Goal: Task Accomplishment & Management: Use online tool/utility

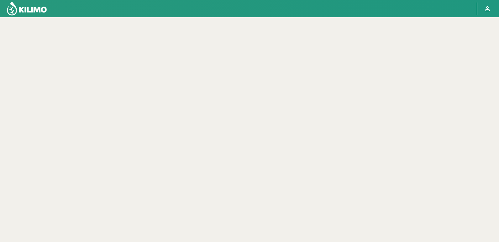
click at [341, 27] on div at bounding box center [249, 138] width 426 height 243
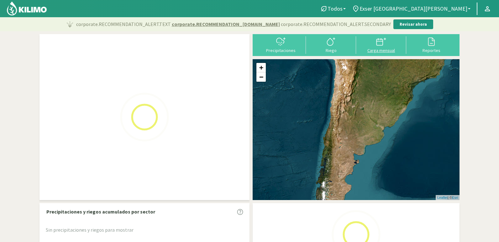
click at [407, 51] on button "Reportes" at bounding box center [431, 44] width 50 height 17
click at [387, 46] on div at bounding box center [381, 42] width 46 height 10
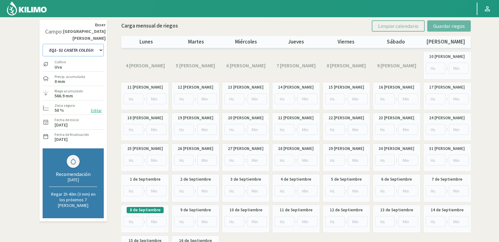
click at [98, 44] on select "EQ1- S1 CASETA COLEGIO EQ1- S1 [GEOGRAPHIC_DATA] EQ1- S1 [GEOGRAPHIC_DATA]- S1 …" at bounding box center [73, 50] width 61 height 13
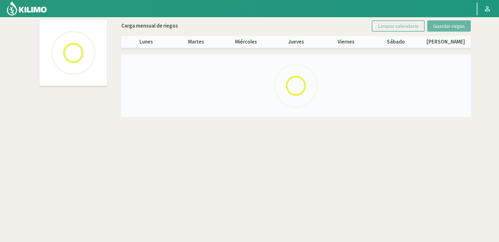
select select "21: Object"
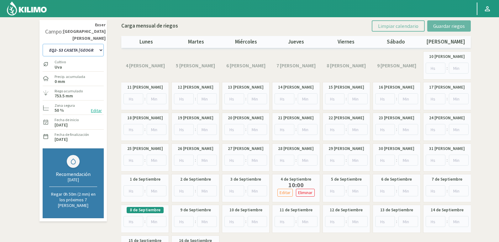
click at [97, 45] on select "EQ1- S1 CASETA COLEGIO EQ1- S1 [GEOGRAPHIC_DATA] EQ1- S1 [GEOGRAPHIC_DATA]- S1 …" at bounding box center [73, 50] width 61 height 13
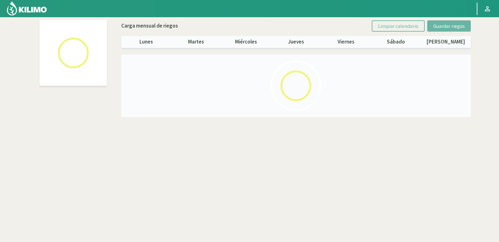
select select "9: Object"
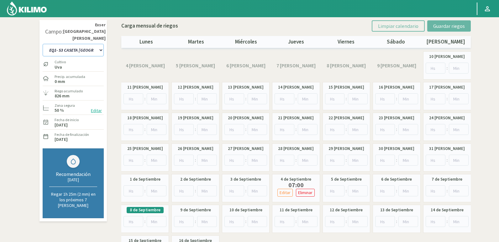
click at [93, 44] on select "EQ1- S1 CASETA COLEGIO EQ1- S1 [GEOGRAPHIC_DATA] EQ1- S1 [GEOGRAPHIC_DATA]- S1 …" at bounding box center [73, 50] width 61 height 13
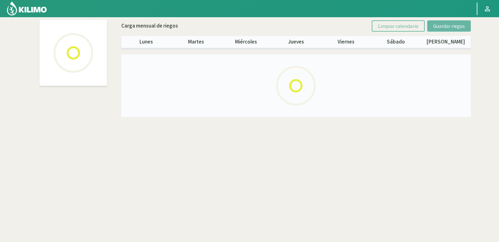
select select "21: Object"
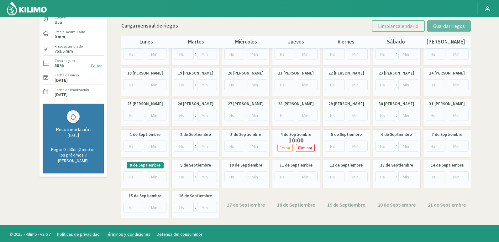
scroll to position [47, 0]
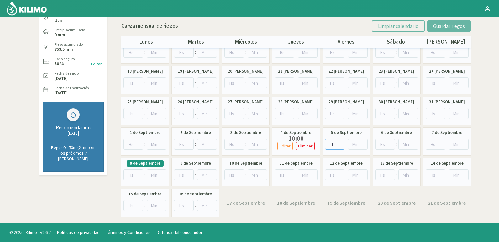
click at [340, 142] on input "1" at bounding box center [335, 144] width 20 height 11
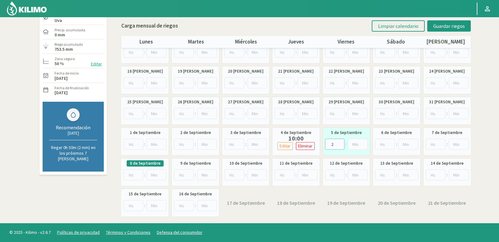
click at [341, 142] on input "2" at bounding box center [335, 144] width 20 height 11
click at [341, 142] on input "3" at bounding box center [335, 144] width 20 height 11
click at [341, 142] on input "4" at bounding box center [335, 144] width 20 height 11
click at [341, 142] on input "5" at bounding box center [335, 144] width 20 height 11
click at [341, 142] on input "6" at bounding box center [335, 144] width 20 height 11
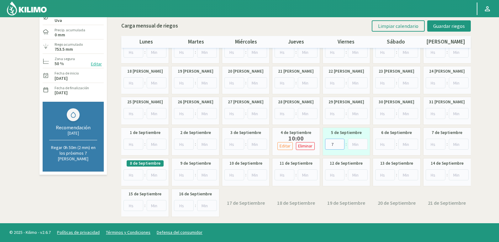
click at [341, 142] on input "7" at bounding box center [335, 144] width 20 height 11
click at [341, 142] on input "8" at bounding box center [335, 144] width 20 height 11
click at [341, 142] on input "9" at bounding box center [335, 144] width 20 height 11
type input "10"
click at [341, 142] on input "10" at bounding box center [335, 144] width 20 height 11
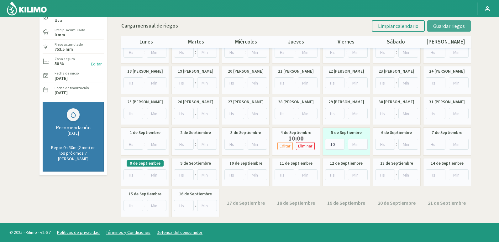
click at [450, 27] on span "Guardar riegos" at bounding box center [449, 26] width 32 height 6
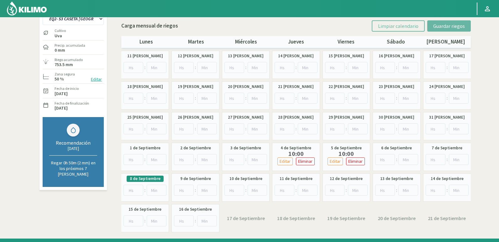
scroll to position [0, 0]
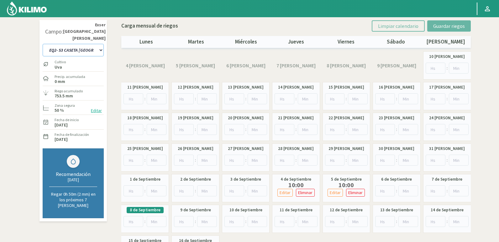
click at [90, 44] on select "EQ1- S1 CASETA COLEGIO EQ1- S1 [GEOGRAPHIC_DATA] EQ1- S1 [GEOGRAPHIC_DATA]- S1 …" at bounding box center [73, 50] width 61 height 13
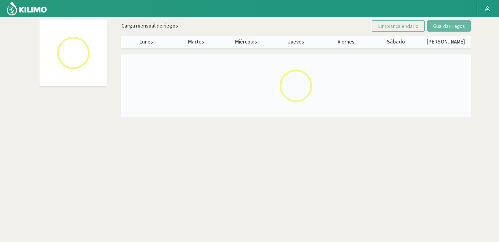
select select "9: Object"
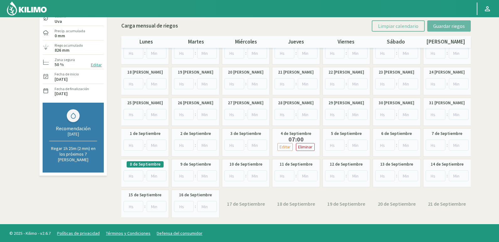
scroll to position [47, 0]
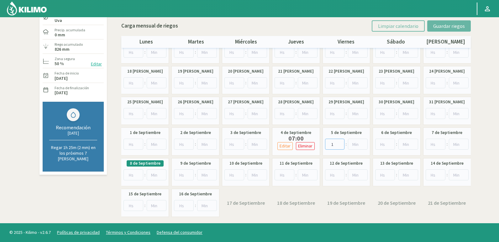
click at [340, 142] on input "1" at bounding box center [335, 144] width 20 height 11
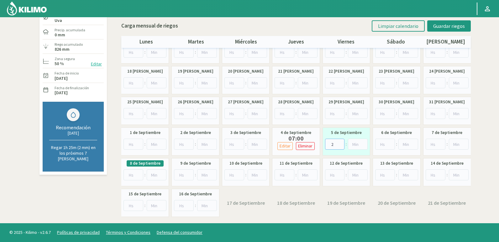
click at [340, 142] on input "2" at bounding box center [335, 144] width 20 height 11
click at [340, 142] on input "3" at bounding box center [335, 144] width 20 height 11
click at [340, 142] on input "4" at bounding box center [335, 144] width 20 height 11
click at [340, 142] on input "5" at bounding box center [335, 144] width 20 height 11
click at [340, 142] on input "6" at bounding box center [335, 144] width 20 height 11
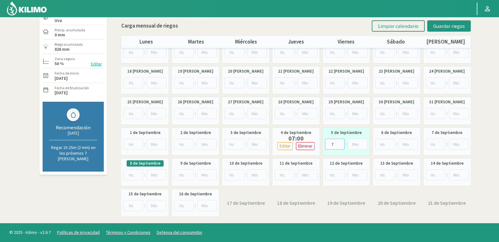
type input "7"
click at [340, 142] on input "7" at bounding box center [335, 144] width 20 height 11
click at [464, 26] on span "Guardar riegos" at bounding box center [449, 26] width 32 height 6
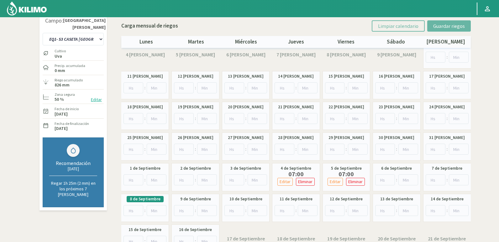
scroll to position [0, 0]
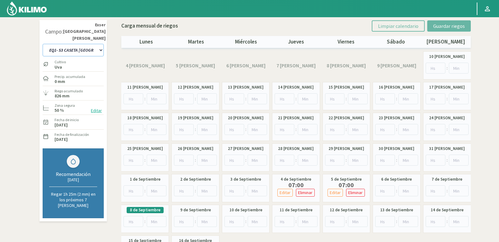
click at [86, 44] on select "EQ1- S1 CASETA COLEGIO EQ1- S1 [GEOGRAPHIC_DATA] EQ1- S1 [GEOGRAPHIC_DATA]- S1 …" at bounding box center [73, 50] width 61 height 13
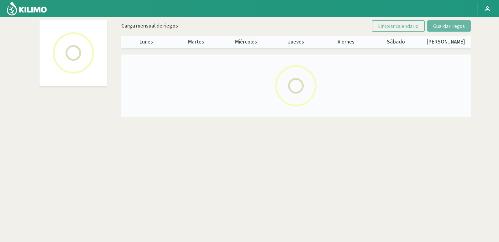
select select "6: Object"
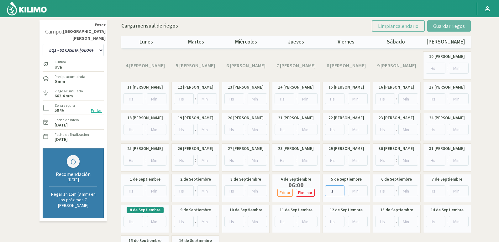
click at [340, 188] on input "1" at bounding box center [335, 191] width 20 height 11
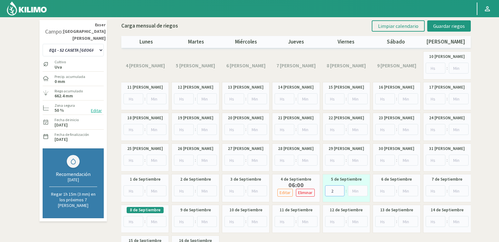
click at [340, 188] on input "2" at bounding box center [335, 191] width 20 height 11
click at [340, 188] on input "3" at bounding box center [335, 191] width 20 height 11
click at [340, 188] on input "4" at bounding box center [335, 191] width 20 height 11
click at [340, 188] on input "5" at bounding box center [335, 191] width 20 height 11
click at [340, 188] on input "6" at bounding box center [335, 191] width 20 height 11
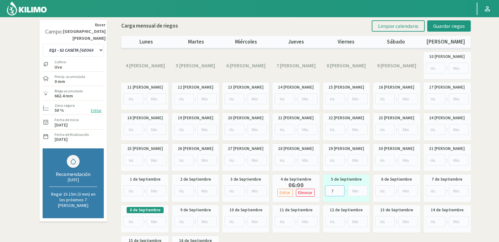
click at [340, 188] on input "7" at bounding box center [335, 191] width 20 height 11
click at [340, 188] on input "8" at bounding box center [335, 191] width 20 height 11
click at [340, 188] on input "9" at bounding box center [335, 191] width 20 height 11
type input "10"
click at [340, 188] on input "10" at bounding box center [335, 191] width 20 height 11
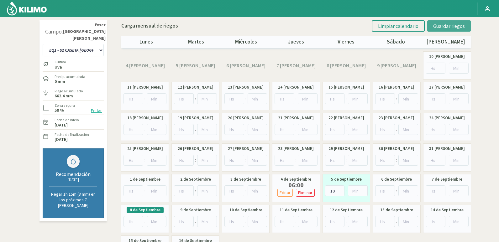
click at [453, 24] on span "Guardar riegos" at bounding box center [449, 26] width 32 height 6
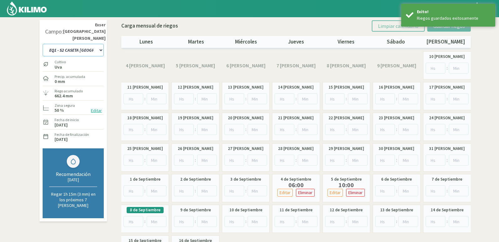
click at [88, 44] on select "EQ1- S1 CASETA COLEGIO EQ1- S1 [GEOGRAPHIC_DATA] EQ1- S1 [GEOGRAPHIC_DATA]- S1 …" at bounding box center [73, 50] width 61 height 13
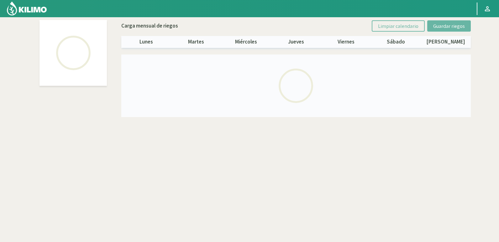
select select "2: Object"
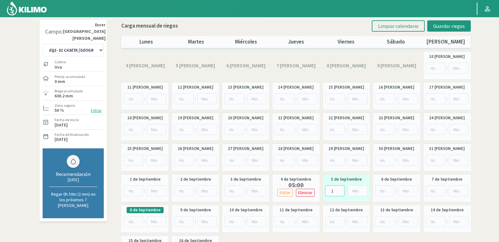
click at [340, 189] on input "1" at bounding box center [335, 191] width 20 height 11
click at [340, 189] on input "2" at bounding box center [335, 191] width 20 height 11
click at [340, 189] on input "3" at bounding box center [335, 191] width 20 height 11
click at [340, 189] on input "4" at bounding box center [335, 191] width 20 height 11
type input "5"
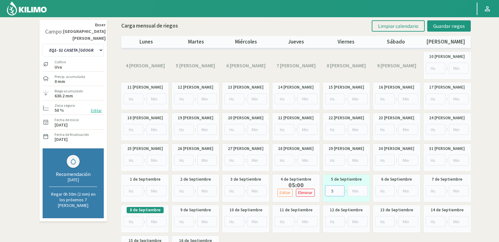
click at [340, 189] on input "5" at bounding box center [335, 191] width 20 height 11
click at [462, 23] on button "Guardar riegos" at bounding box center [449, 25] width 44 height 11
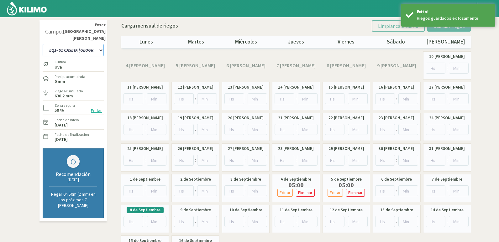
click at [93, 45] on select "EQ1- S1 CASETA COLEGIO EQ1- S1 [GEOGRAPHIC_DATA] EQ1- S1 [GEOGRAPHIC_DATA]- S1 …" at bounding box center [73, 50] width 61 height 13
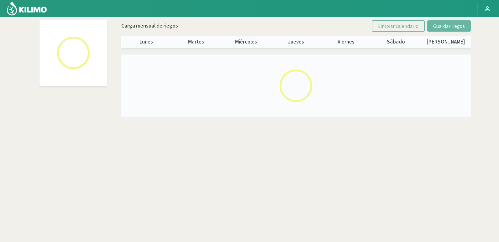
select select "4: Object"
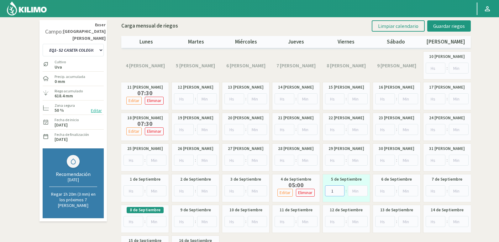
click at [341, 188] on input "1" at bounding box center [335, 191] width 20 height 11
click at [341, 188] on input "2" at bounding box center [335, 191] width 20 height 11
click at [341, 188] on input "3" at bounding box center [335, 191] width 20 height 11
click at [341, 188] on input "4" at bounding box center [335, 191] width 20 height 11
type input "5"
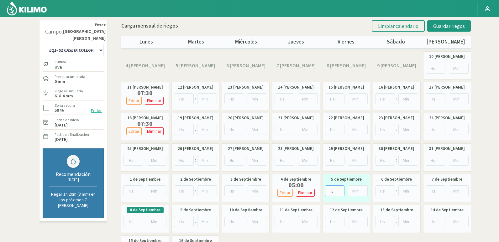
click at [341, 188] on input "5" at bounding box center [335, 191] width 20 height 11
click at [455, 26] on span "Guardar riegos" at bounding box center [449, 26] width 32 height 6
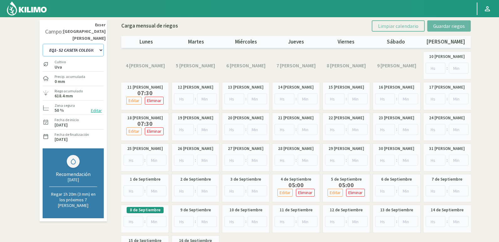
drag, startPoint x: 95, startPoint y: 41, endPoint x: 96, endPoint y: 48, distance: 6.3
click at [95, 44] on select "EQ1- S1 CASETA COLEGIO EQ1- S1 [GEOGRAPHIC_DATA] EQ1- S1 [GEOGRAPHIC_DATA]- S1 …" at bounding box center [73, 50] width 61 height 13
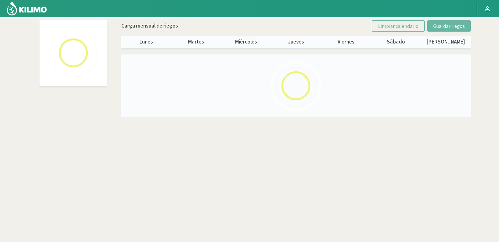
select select "8: Object"
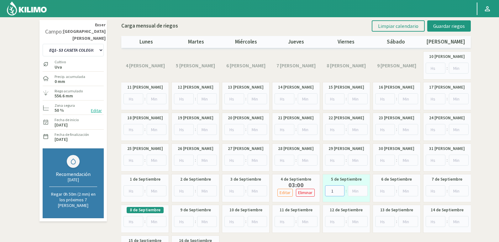
click at [339, 188] on input "1" at bounding box center [335, 191] width 20 height 11
click at [339, 188] on input "2" at bounding box center [335, 191] width 20 height 11
click at [339, 188] on input "3" at bounding box center [335, 191] width 20 height 11
click at [339, 188] on input "4" at bounding box center [335, 191] width 20 height 11
click at [339, 188] on input "5" at bounding box center [335, 191] width 20 height 11
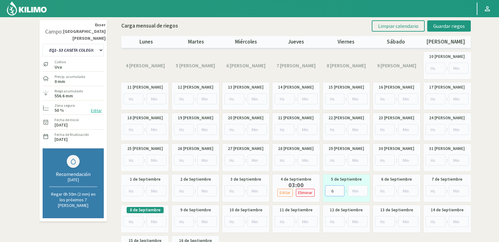
type input "6"
click at [339, 188] on input "6" at bounding box center [335, 191] width 20 height 11
click at [446, 25] on span "Guardar riegos" at bounding box center [449, 26] width 32 height 6
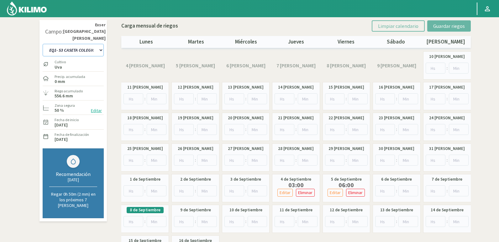
click at [82, 44] on select "EQ1- S1 CASETA COLEGIO EQ1- S1 [GEOGRAPHIC_DATA] EQ1- S1 [GEOGRAPHIC_DATA]- S1 …" at bounding box center [73, 50] width 61 height 13
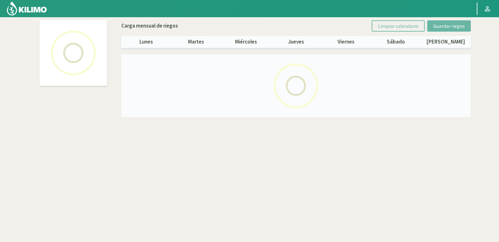
select select "7: Object"
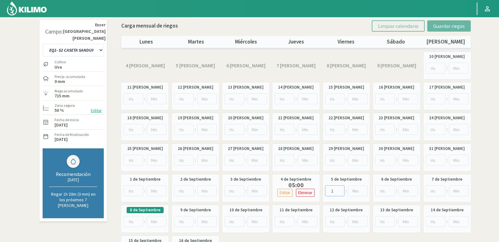
click at [340, 189] on input "1" at bounding box center [335, 191] width 20 height 11
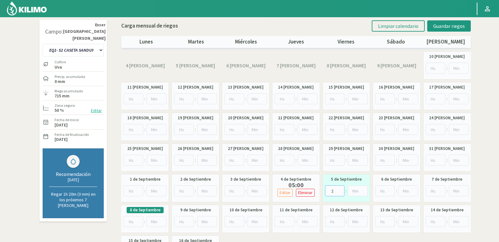
click at [340, 189] on input "2" at bounding box center [335, 191] width 20 height 11
click at [340, 189] on input "3" at bounding box center [335, 191] width 20 height 11
click at [340, 189] on input "4" at bounding box center [335, 191] width 20 height 11
type input "5"
click at [340, 189] on input "5" at bounding box center [335, 191] width 20 height 11
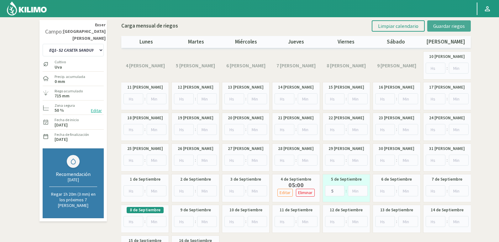
click at [450, 29] on span "Guardar riegos" at bounding box center [449, 26] width 32 height 6
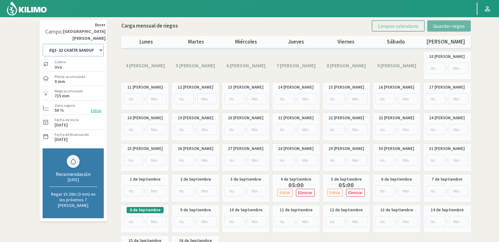
click at [89, 45] on select "EQ1- S1 CASETA COLEGIO EQ1- S1 [GEOGRAPHIC_DATA] EQ1- S1 [GEOGRAPHIC_DATA]- S1 …" at bounding box center [73, 50] width 61 height 13
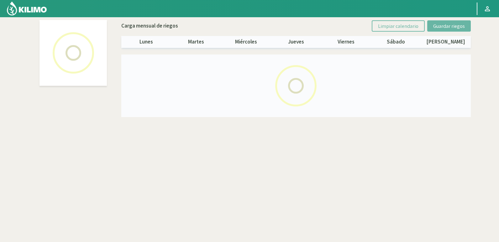
select select "12: Object"
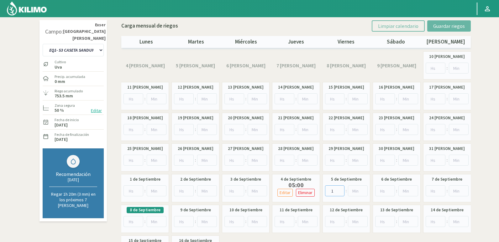
click at [341, 190] on input "1" at bounding box center [335, 191] width 20 height 11
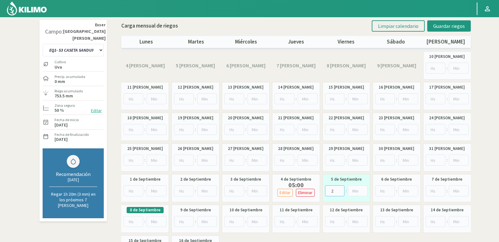
click at [341, 190] on input "2" at bounding box center [335, 191] width 20 height 11
click at [341, 190] on input "3" at bounding box center [335, 191] width 20 height 11
click at [341, 190] on input "4" at bounding box center [335, 191] width 20 height 11
type input "5"
click at [341, 190] on input "5" at bounding box center [335, 191] width 20 height 11
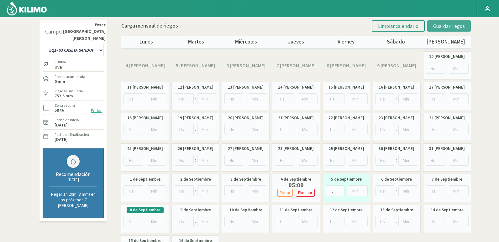
click at [445, 21] on button "Guardar riegos" at bounding box center [449, 25] width 44 height 11
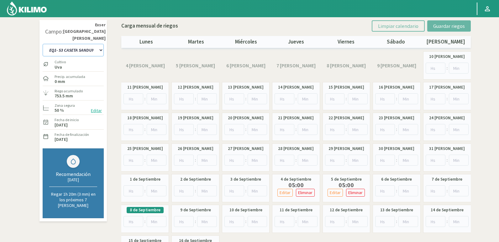
click at [70, 44] on select "EQ1- S1 CASETA COLEGIO EQ1- S1 [GEOGRAPHIC_DATA] EQ1- S1 [GEOGRAPHIC_DATA]- S1 …" at bounding box center [73, 50] width 61 height 13
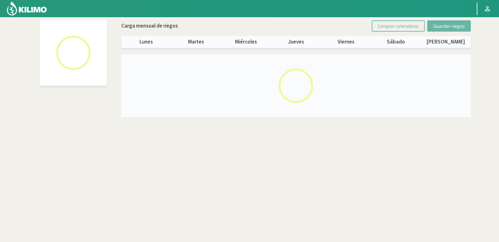
select select "3: Object"
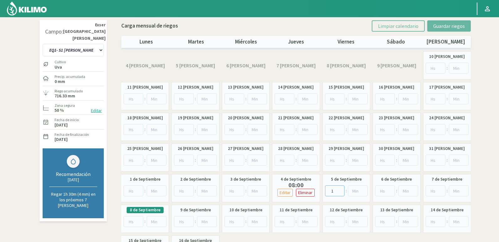
click at [340, 189] on input "1" at bounding box center [335, 191] width 20 height 11
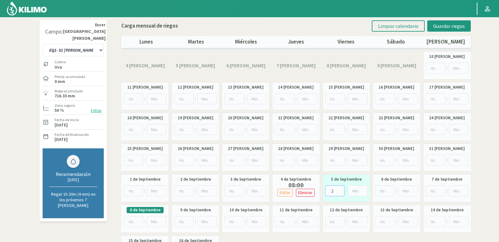
click at [340, 189] on input "2" at bounding box center [335, 191] width 20 height 11
click at [340, 189] on input "3" at bounding box center [335, 191] width 20 height 11
click at [340, 189] on input "4" at bounding box center [335, 191] width 20 height 11
click at [340, 189] on input "5" at bounding box center [335, 191] width 20 height 11
type input "6"
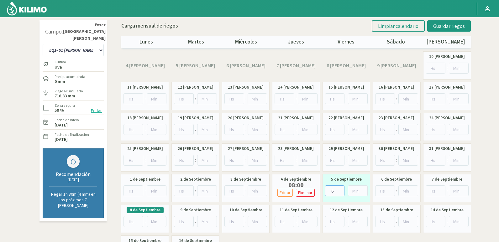
click at [340, 189] on input "6" at bounding box center [335, 191] width 20 height 11
click at [441, 25] on span "Guardar riegos" at bounding box center [449, 26] width 32 height 6
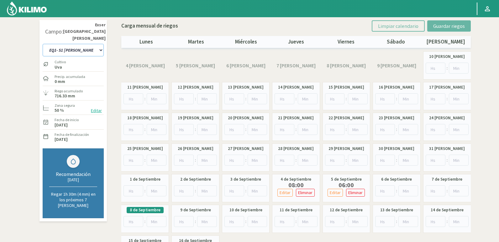
click at [90, 44] on select "EQ1- S1 CASETA COLEGIO EQ1- S1 [GEOGRAPHIC_DATA] EQ1- S1 [GEOGRAPHIC_DATA]- S1 …" at bounding box center [73, 50] width 61 height 13
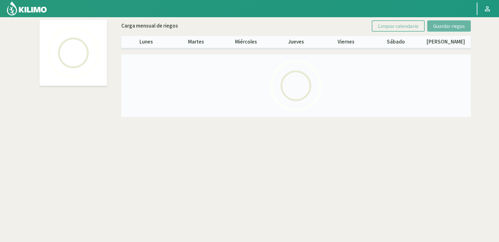
select select "11: Object"
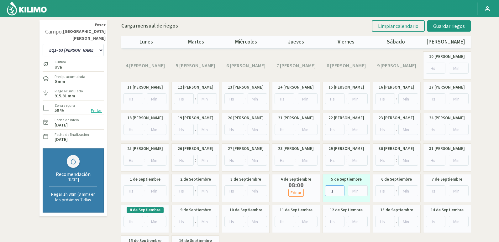
click at [339, 189] on input "1" at bounding box center [335, 191] width 20 height 11
click at [339, 189] on input "2" at bounding box center [335, 191] width 20 height 11
click at [339, 189] on input "3" at bounding box center [335, 191] width 20 height 11
type input "4"
click at [339, 189] on input "4" at bounding box center [335, 191] width 20 height 11
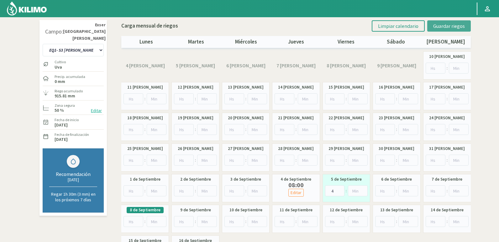
click at [449, 27] on span "Guardar riegos" at bounding box center [449, 26] width 32 height 6
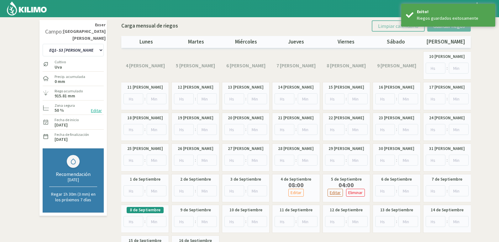
click at [340, 192] on p "Editar" at bounding box center [335, 192] width 11 height 7
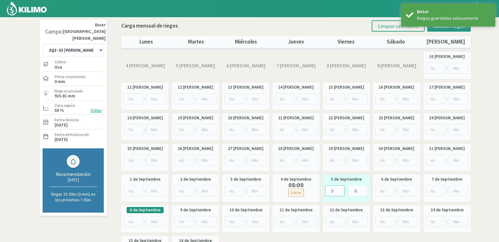
click at [339, 190] on input "5" at bounding box center [335, 191] width 20 height 11
click at [339, 190] on input "6" at bounding box center [335, 191] width 20 height 11
click at [339, 190] on input "7" at bounding box center [335, 191] width 20 height 11
type input "8"
click at [339, 190] on input "8" at bounding box center [335, 191] width 20 height 11
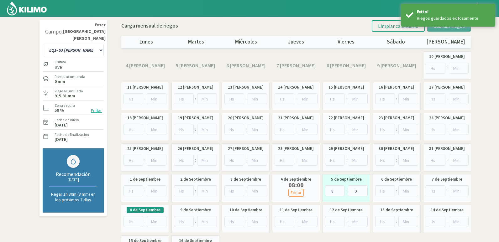
click at [448, 28] on span "Guardar riegos" at bounding box center [449, 26] width 32 height 6
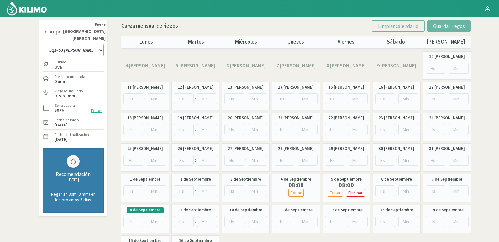
click at [95, 44] on select "EQ1- S1 CASETA COLEGIO EQ1- S1 [GEOGRAPHIC_DATA] EQ1- S1 [GEOGRAPHIC_DATA]- S1 …" at bounding box center [73, 50] width 61 height 13
click at [102, 44] on select "EQ1- S1 CASETA COLEGIO EQ1- S1 [GEOGRAPHIC_DATA] EQ1- S1 [GEOGRAPHIC_DATA]- S1 …" at bounding box center [73, 50] width 61 height 13
click at [95, 44] on select "EQ1- S1 CASETA COLEGIO EQ1- S1 [GEOGRAPHIC_DATA] EQ1- S1 [GEOGRAPHIC_DATA]- S1 …" at bounding box center [73, 50] width 61 height 13
click at [99, 44] on select "EQ1- S1 CASETA COLEGIO EQ1- S1 [GEOGRAPHIC_DATA] EQ1- S1 [GEOGRAPHIC_DATA]- S1 …" at bounding box center [73, 50] width 61 height 13
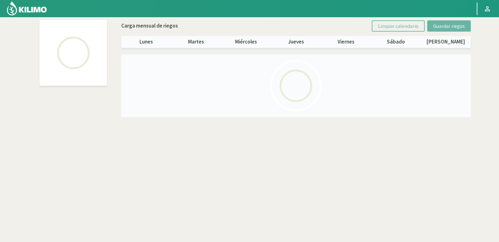
select select "18: Object"
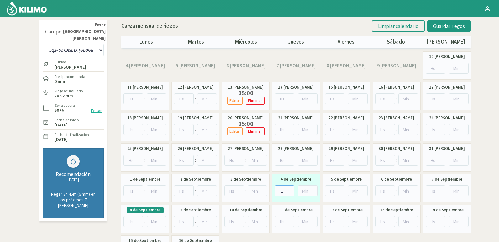
click at [290, 189] on input "1" at bounding box center [285, 191] width 20 height 11
click at [290, 189] on input "2" at bounding box center [285, 191] width 20 height 11
click at [290, 189] on input "3" at bounding box center [285, 191] width 20 height 11
click at [290, 189] on input "4" at bounding box center [285, 191] width 20 height 11
type input "5"
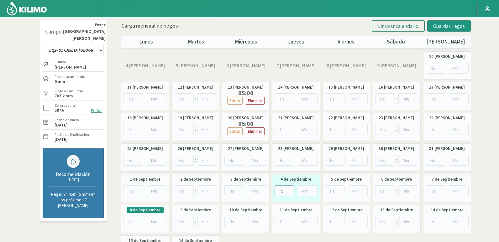
click at [290, 189] on input "5" at bounding box center [285, 191] width 20 height 11
click at [460, 28] on span "Guardar riegos" at bounding box center [449, 26] width 32 height 6
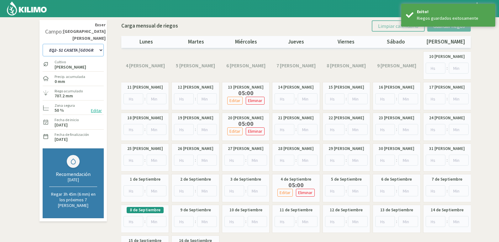
click at [99, 44] on select "EQ1- S1 CASETA COLEGIO EQ1- S1 [GEOGRAPHIC_DATA] EQ1- S1 [GEOGRAPHIC_DATA]- S1 …" at bounding box center [73, 50] width 61 height 13
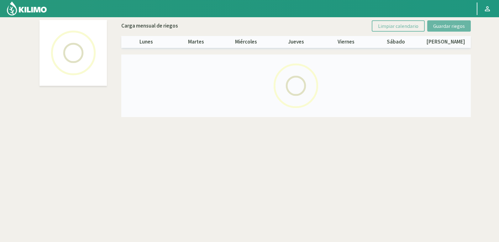
select select "20: Object"
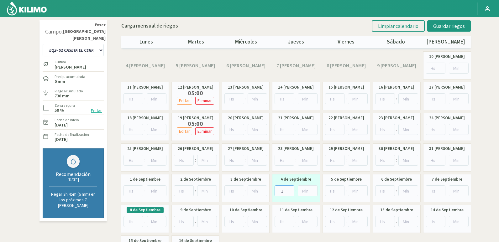
click at [291, 189] on input "1" at bounding box center [285, 191] width 20 height 11
click at [291, 189] on input "2" at bounding box center [285, 191] width 20 height 11
click at [290, 189] on input "3" at bounding box center [285, 191] width 20 height 11
click at [290, 189] on input "4" at bounding box center [285, 191] width 20 height 11
type input "5"
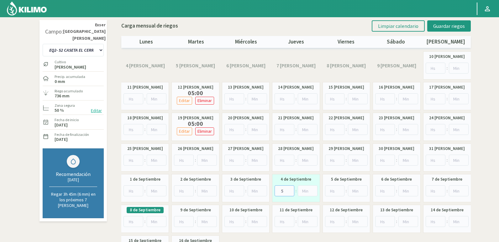
click at [290, 189] on input "5" at bounding box center [285, 191] width 20 height 11
click at [457, 24] on span "Guardar riegos" at bounding box center [449, 26] width 32 height 6
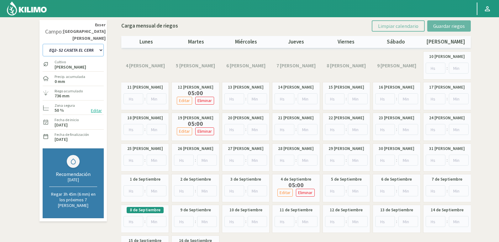
click at [94, 44] on select "EQ1- S1 CASETA COLEGIO EQ1- S1 [GEOGRAPHIC_DATA] EQ1- S1 [GEOGRAPHIC_DATA]- S1 …" at bounding box center [73, 50] width 61 height 13
click at [99, 44] on select "EQ1- S1 CASETA COLEGIO EQ1- S1 [GEOGRAPHIC_DATA] EQ1- S1 [GEOGRAPHIC_DATA]- S1 …" at bounding box center [73, 50] width 61 height 13
click at [96, 44] on select "EQ1- S1 CASETA COLEGIO EQ1- S1 [GEOGRAPHIC_DATA] EQ1- S1 [GEOGRAPHIC_DATA]- S1 …" at bounding box center [73, 50] width 61 height 13
click at [100, 44] on select "EQ1- S1 CASETA COLEGIO EQ1- S1 [GEOGRAPHIC_DATA] EQ1- S1 [GEOGRAPHIC_DATA]- S1 …" at bounding box center [73, 50] width 61 height 13
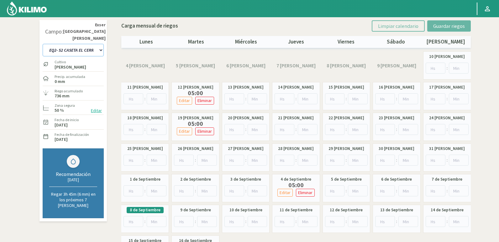
click at [98, 44] on select "EQ1- S1 CASETA COLEGIO EQ1- S1 [GEOGRAPHIC_DATA] EQ1- S1 [GEOGRAPHIC_DATA]- S1 …" at bounding box center [73, 50] width 61 height 13
click at [97, 44] on select "EQ1- S1 CASETA COLEGIO EQ1- S1 [GEOGRAPHIC_DATA] EQ1- S1 [GEOGRAPHIC_DATA]- S1 …" at bounding box center [73, 50] width 61 height 13
click at [43, 44] on select "EQ1- S1 CASETA COLEGIO EQ1- S1 [GEOGRAPHIC_DATA] EQ1- S1 [GEOGRAPHIC_DATA]- S1 …" at bounding box center [73, 50] width 61 height 13
click at [95, 44] on select "EQ1- S1 CASETA COLEGIO EQ1- S1 [GEOGRAPHIC_DATA] EQ1- S1 [GEOGRAPHIC_DATA]- S1 …" at bounding box center [73, 50] width 61 height 13
click at [291, 191] on button "Editar" at bounding box center [284, 193] width 15 height 8
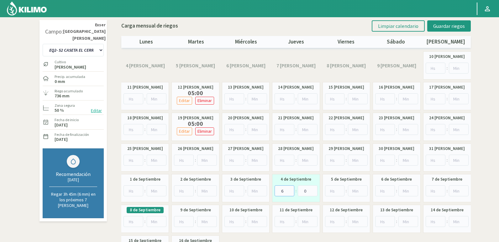
click at [290, 189] on input "6" at bounding box center [285, 191] width 20 height 11
click at [290, 189] on input "7" at bounding box center [285, 191] width 20 height 11
click at [290, 189] on input "8" at bounding box center [285, 191] width 20 height 11
click at [290, 189] on input "9" at bounding box center [285, 191] width 20 height 11
click at [290, 189] on input "10" at bounding box center [285, 191] width 20 height 11
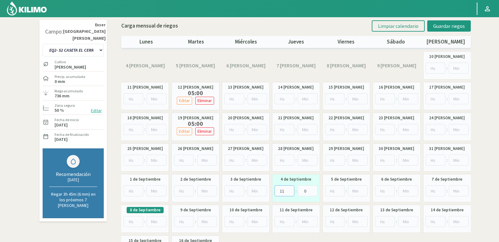
click at [290, 189] on input "11" at bounding box center [285, 191] width 20 height 11
click at [290, 189] on input "12" at bounding box center [285, 191] width 20 height 11
click at [290, 189] on input "13" at bounding box center [285, 191] width 20 height 11
click at [290, 189] on input "14" at bounding box center [285, 191] width 20 height 11
type input "15"
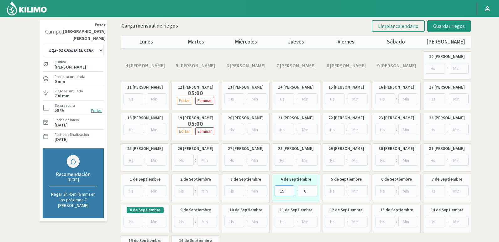
click at [290, 189] on input "15" at bounding box center [285, 191] width 20 height 11
click at [463, 21] on button "Guardar riegos" at bounding box center [449, 25] width 44 height 11
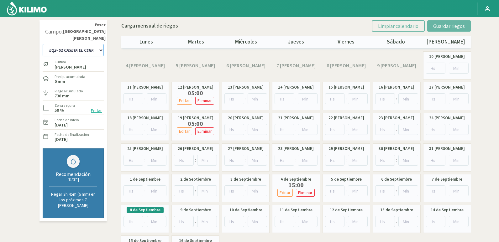
click at [97, 45] on select "EQ1- S1 CASETA COLEGIO EQ1- S1 [GEOGRAPHIC_DATA] EQ1- S1 [GEOGRAPHIC_DATA]- S1 …" at bounding box center [73, 50] width 61 height 13
click at [82, 44] on select "EQ1- S1 CASETA COLEGIO EQ1- S1 [GEOGRAPHIC_DATA] EQ1- S1 [GEOGRAPHIC_DATA]- S1 …" at bounding box center [73, 50] width 61 height 13
click at [88, 44] on select "EQ1- S1 CASETA COLEGIO EQ1- S1 [GEOGRAPHIC_DATA] EQ1- S1 [GEOGRAPHIC_DATA]- S1 …" at bounding box center [73, 50] width 61 height 13
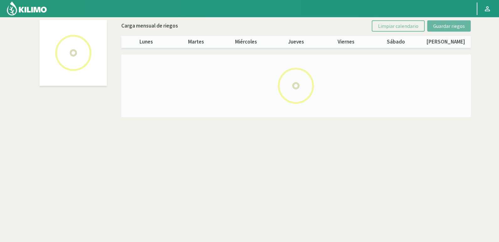
select select "22: Object"
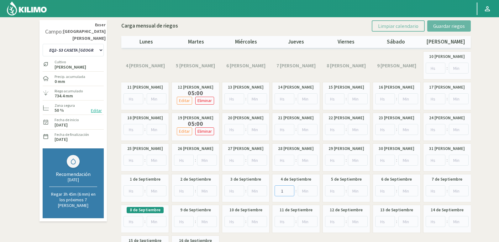
click at [290, 190] on input "1" at bounding box center [285, 191] width 20 height 11
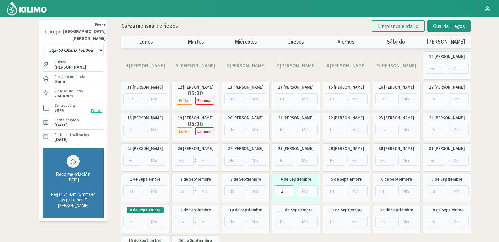
click at [290, 190] on input "2" at bounding box center [285, 191] width 20 height 11
click at [290, 190] on input "3" at bounding box center [285, 191] width 20 height 11
click at [290, 190] on input "4" at bounding box center [285, 191] width 20 height 11
type input "5"
click at [290, 190] on input "5" at bounding box center [285, 191] width 20 height 11
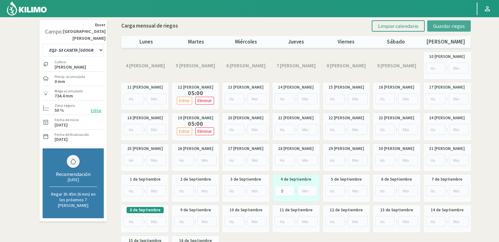
click at [434, 26] on span "Guardar riegos" at bounding box center [449, 26] width 32 height 6
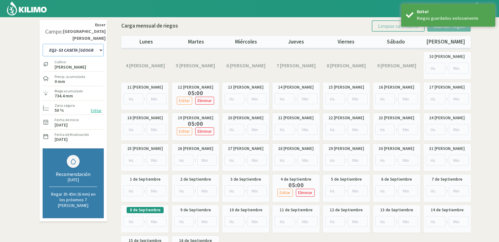
click at [97, 44] on select "EQ1- S1 CASETA COLEGIO EQ1- S1 [GEOGRAPHIC_DATA] EQ1- S1 [GEOGRAPHIC_DATA]- S1 …" at bounding box center [73, 50] width 61 height 13
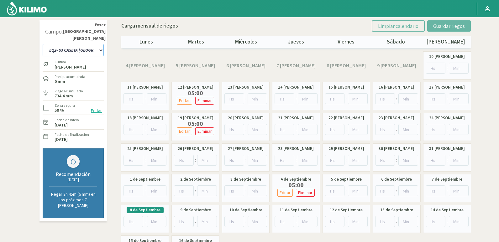
click at [43, 44] on select "EQ1- S1 CASETA COLEGIO EQ1- S1 [GEOGRAPHIC_DATA] EQ1- S1 [GEOGRAPHIC_DATA]- S1 …" at bounding box center [73, 50] width 61 height 13
click at [83, 47] on select "EQ1- S1 CASETA COLEGIO EQ1- S1 [GEOGRAPHIC_DATA] EQ1- S1 [GEOGRAPHIC_DATA]- S1 …" at bounding box center [73, 50] width 61 height 13
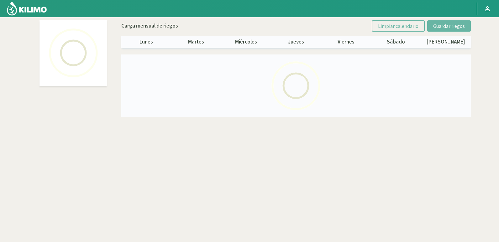
select select "24: Object"
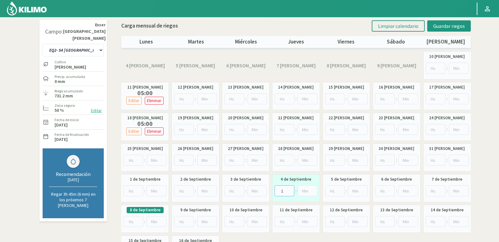
click at [290, 189] on input "1" at bounding box center [285, 191] width 20 height 11
click at [290, 189] on input "2" at bounding box center [285, 191] width 20 height 11
click at [290, 189] on input "3" at bounding box center [285, 191] width 20 height 11
click at [290, 189] on input "4" at bounding box center [285, 191] width 20 height 11
type input "5"
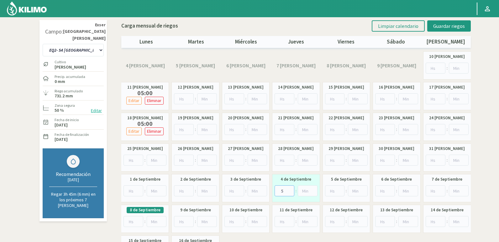
click at [290, 189] on input "5" at bounding box center [285, 191] width 20 height 11
click at [445, 24] on span "Guardar riegos" at bounding box center [449, 26] width 32 height 6
